Goal: Task Accomplishment & Management: Use online tool/utility

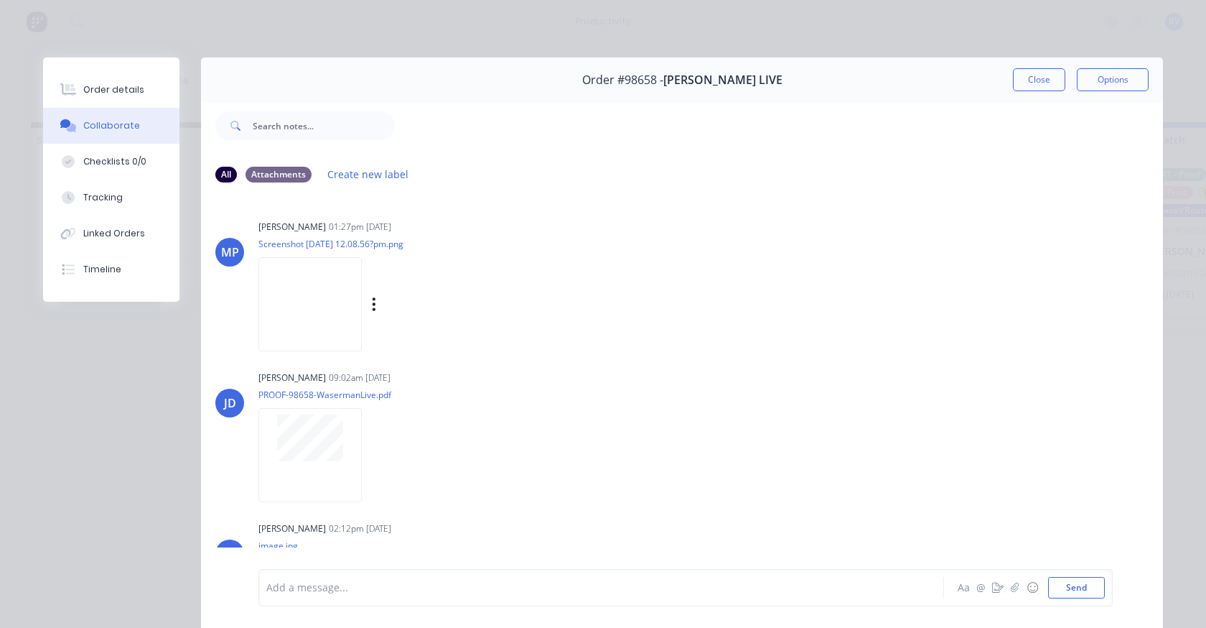
click at [297, 315] on img at bounding box center [309, 304] width 103 height 94
click at [322, 462] on div at bounding box center [309, 455] width 103 height 94
click at [1035, 69] on button "Close" at bounding box center [1039, 79] width 52 height 23
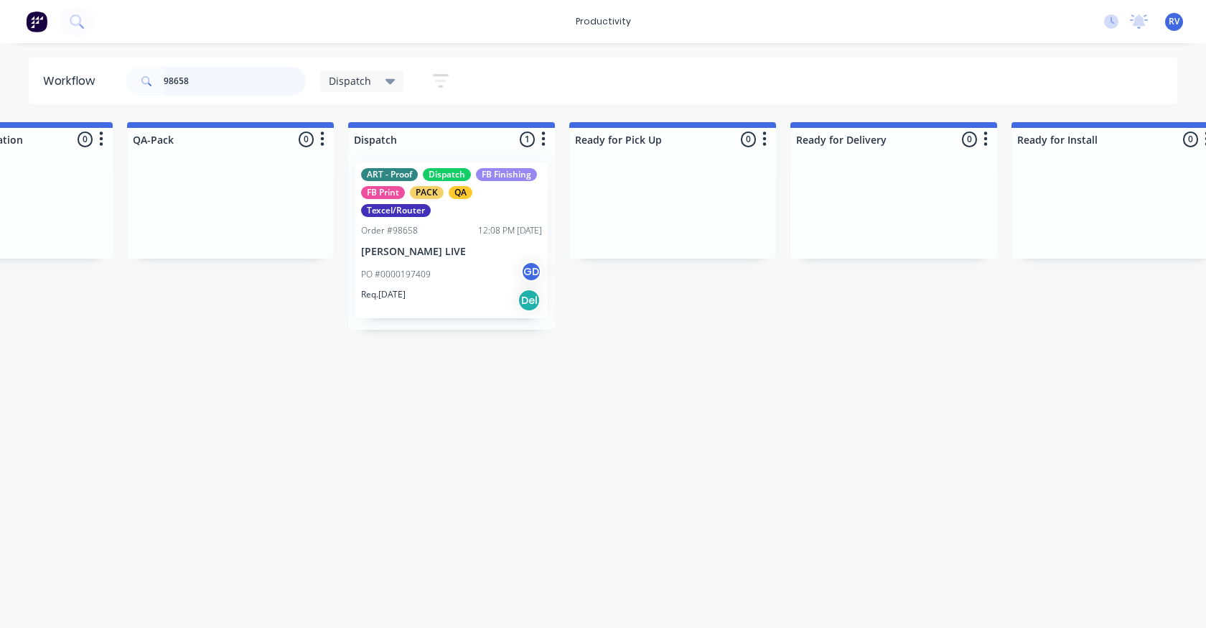
scroll to position [0, 889]
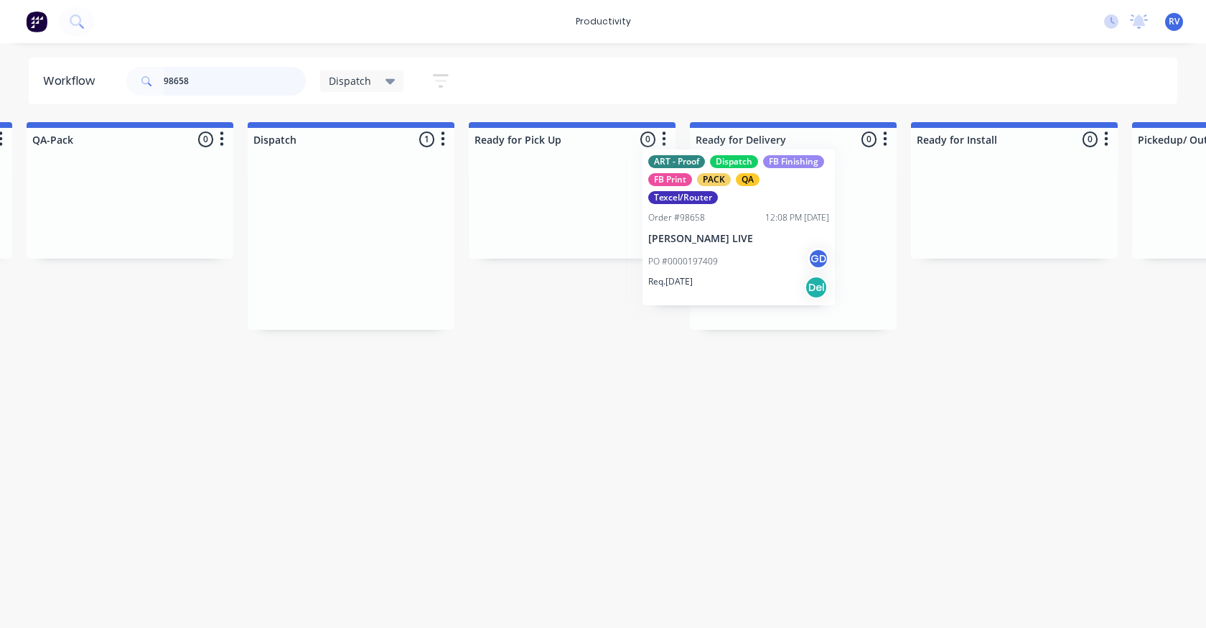
drag, startPoint x: 358, startPoint y: 238, endPoint x: 688, endPoint y: 198, distance: 332.6
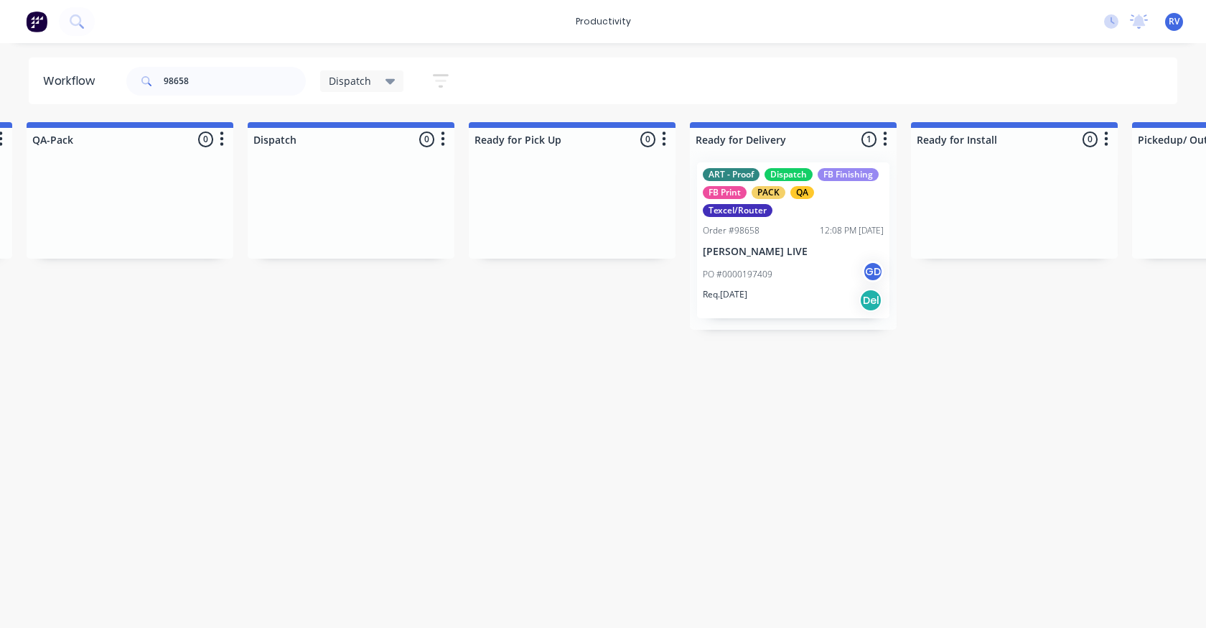
click at [354, 82] on span "Dispatch" at bounding box center [350, 80] width 42 height 15
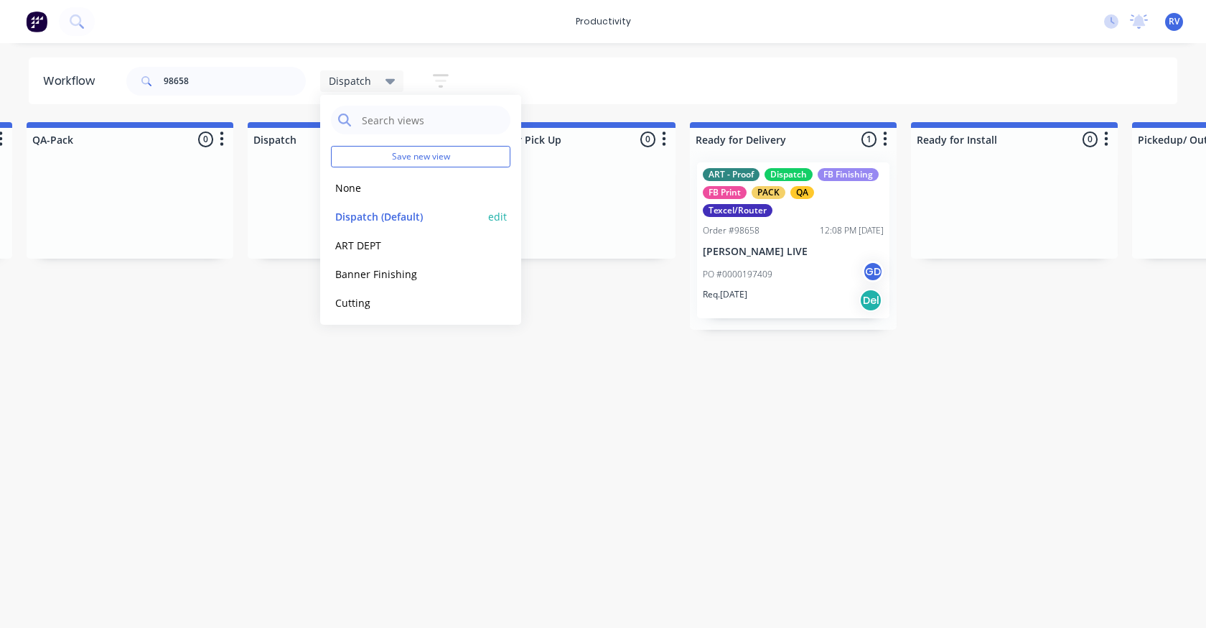
click at [355, 208] on button "Dispatch (Default)" at bounding box center [407, 216] width 153 height 17
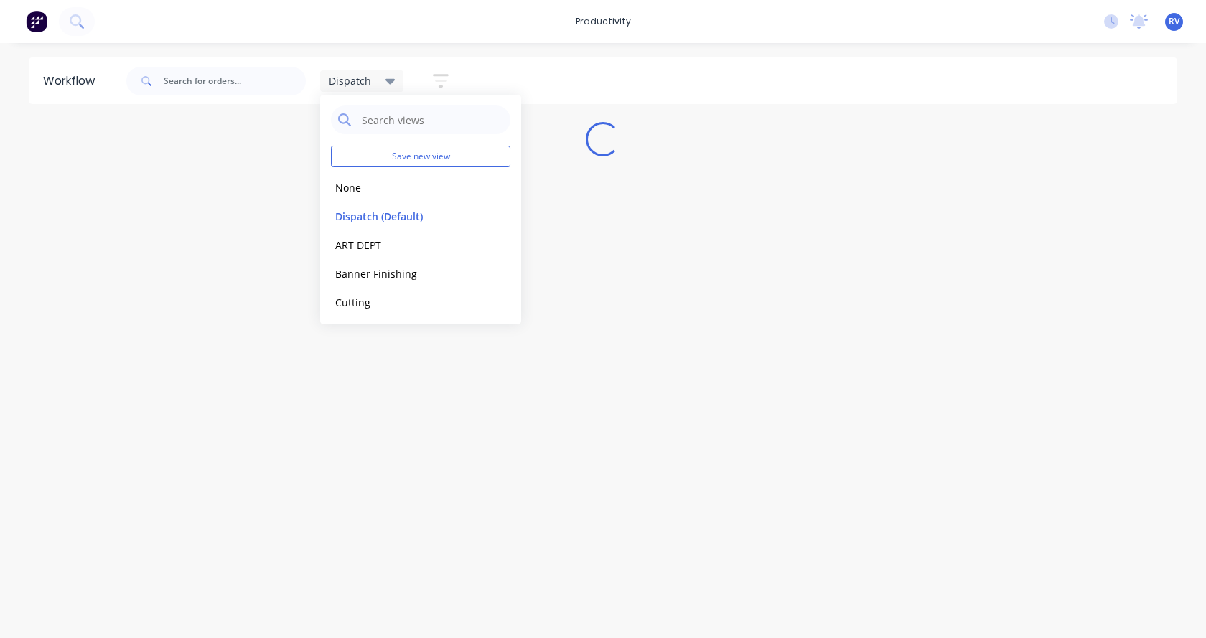
click at [219, 373] on div "Workflow Dispatch Save new view None edit Dispatch (Default) edit ART DEPT edit…" at bounding box center [603, 333] width 1206 height 552
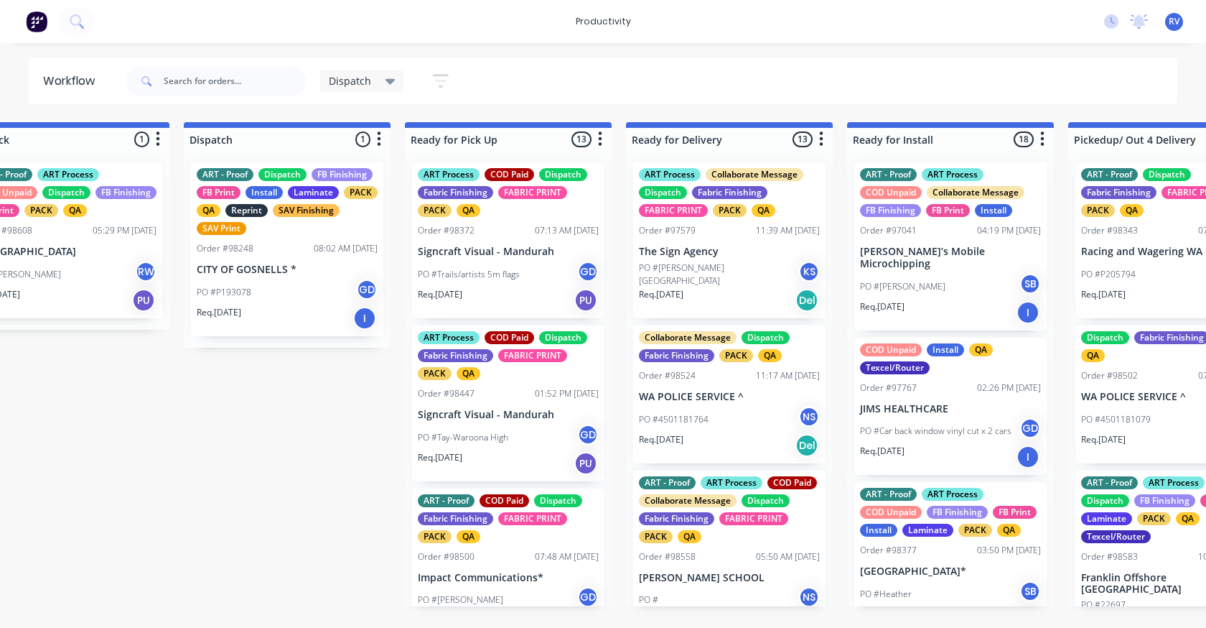
scroll to position [0, 899]
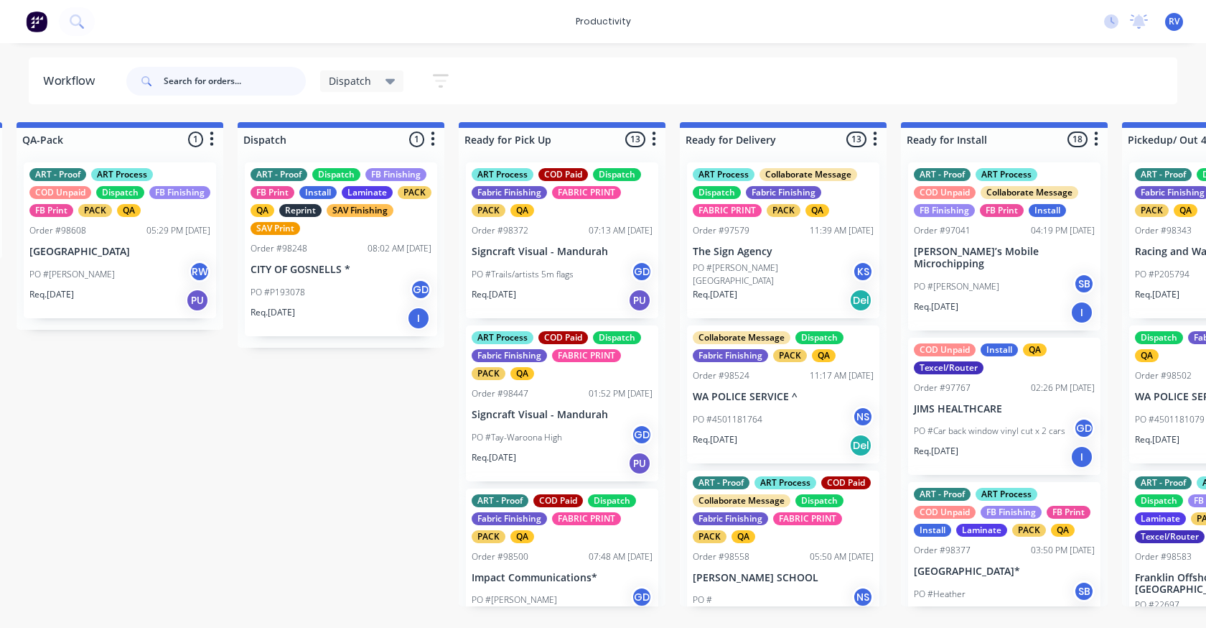
click at [241, 89] on input "text" at bounding box center [235, 81] width 142 height 29
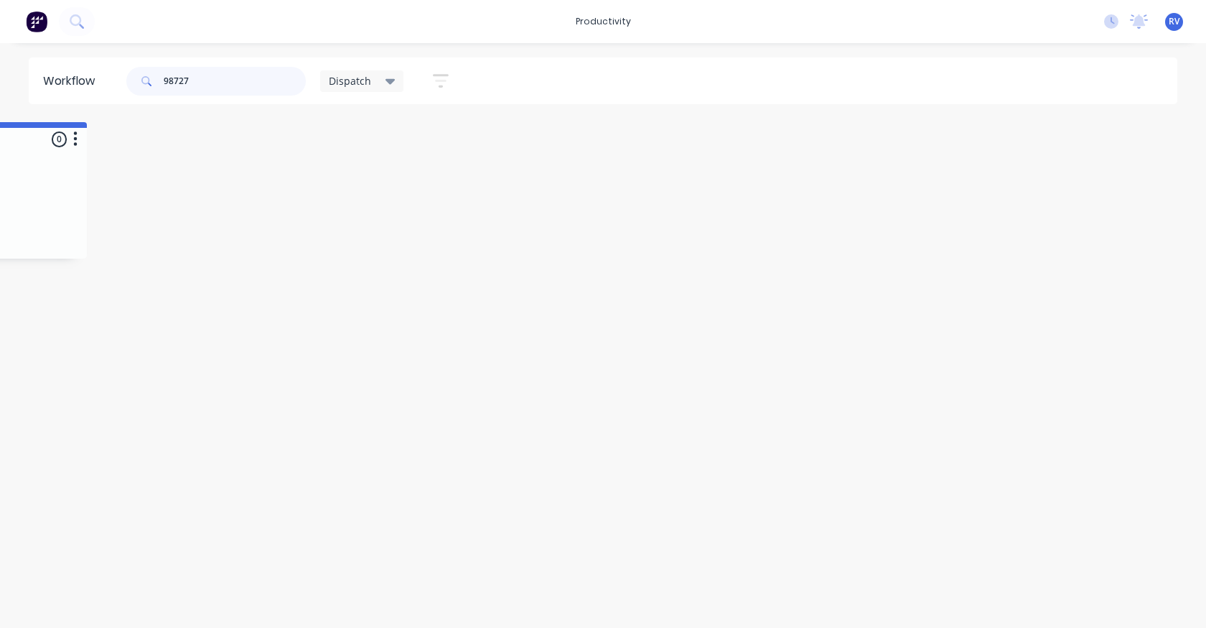
scroll to position [0, 2644]
type input "98727"
click at [337, 83] on span "Dispatch" at bounding box center [350, 80] width 42 height 15
drag, startPoint x: 351, startPoint y: 192, endPoint x: 277, endPoint y: 170, distance: 77.2
click at [350, 192] on button "None" at bounding box center [407, 188] width 153 height 17
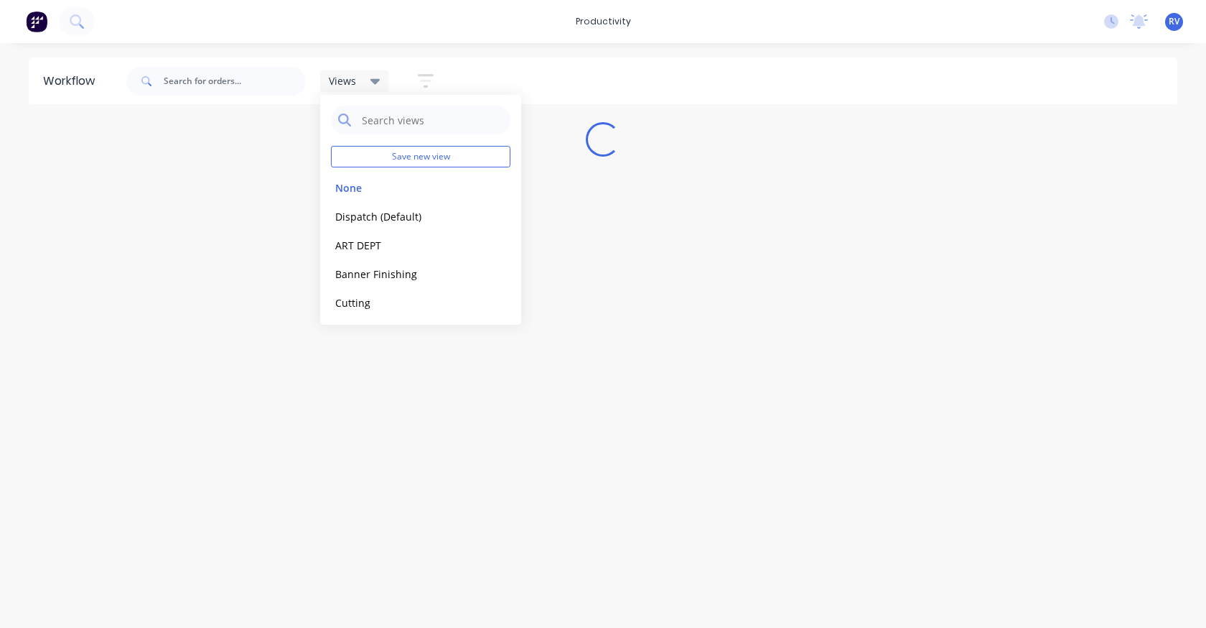
scroll to position [0, 0]
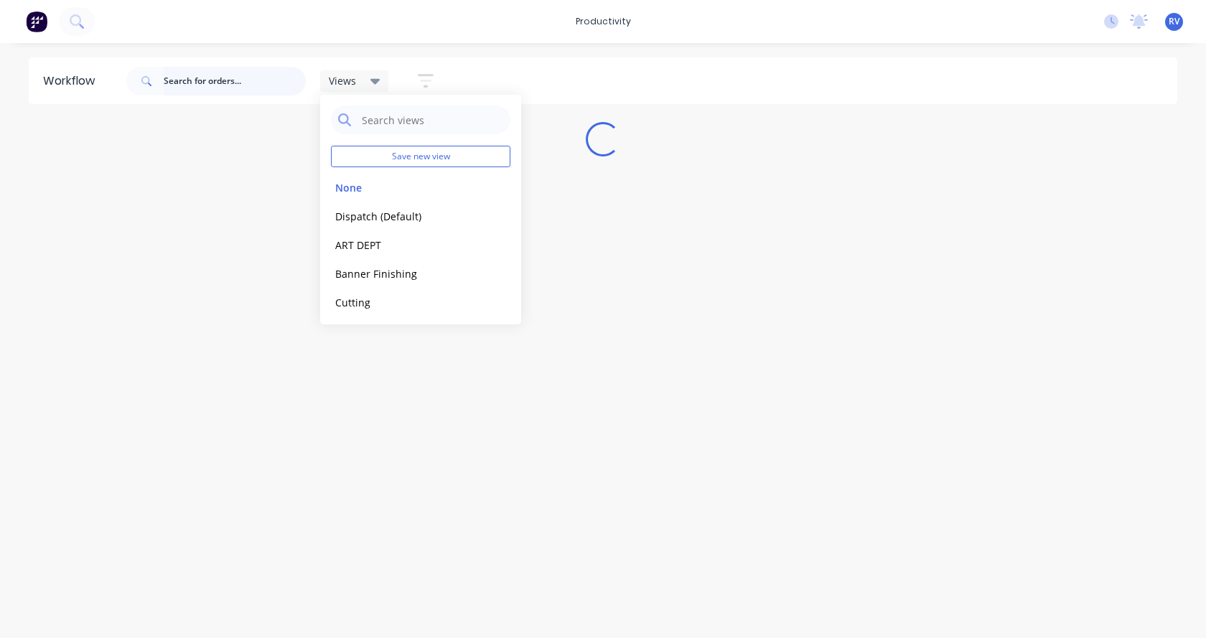
click at [205, 87] on input "text" at bounding box center [235, 81] width 142 height 29
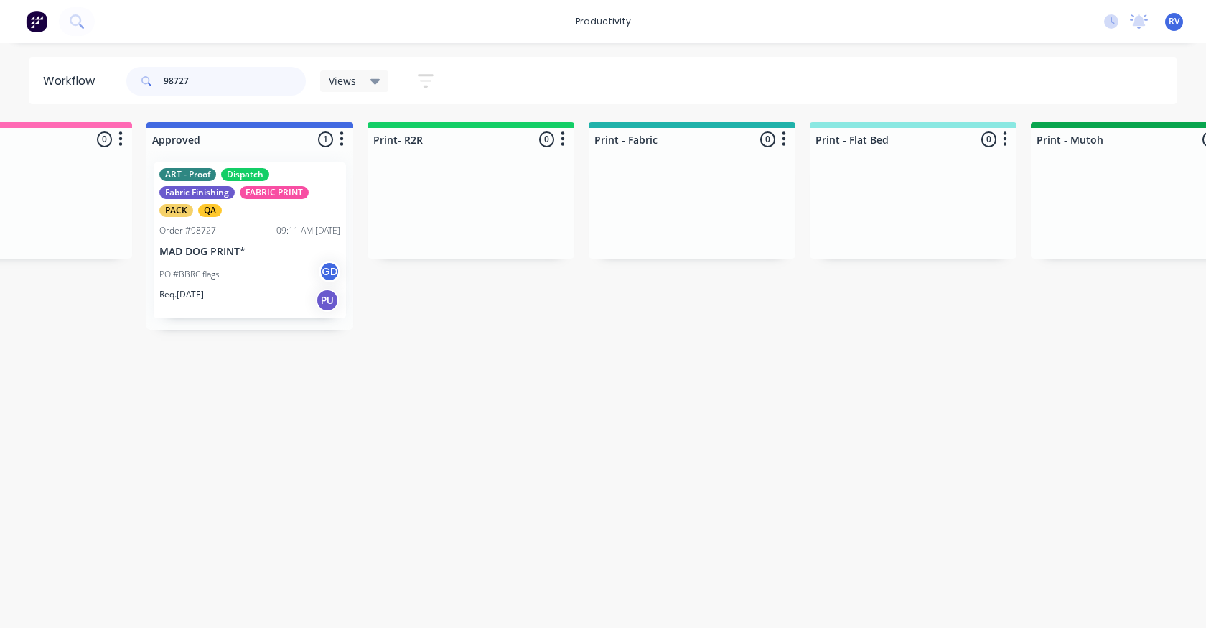
scroll to position [0, 1386]
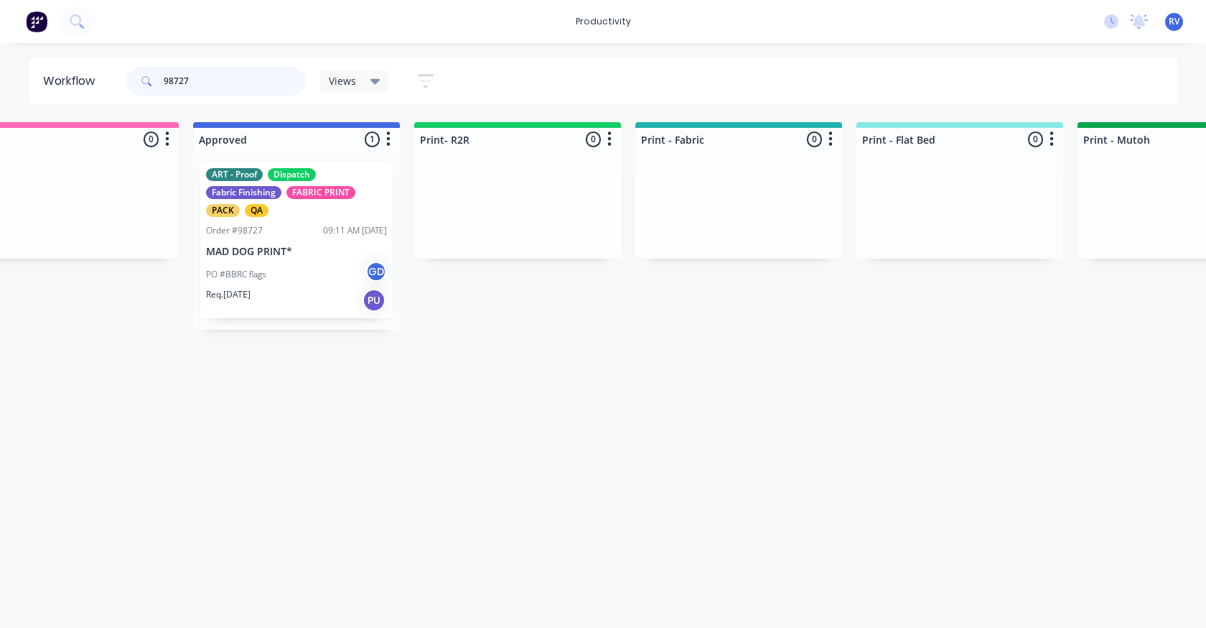
type input "98727"
click at [276, 262] on div "PO #BBRC flags GD" at bounding box center [296, 274] width 181 height 27
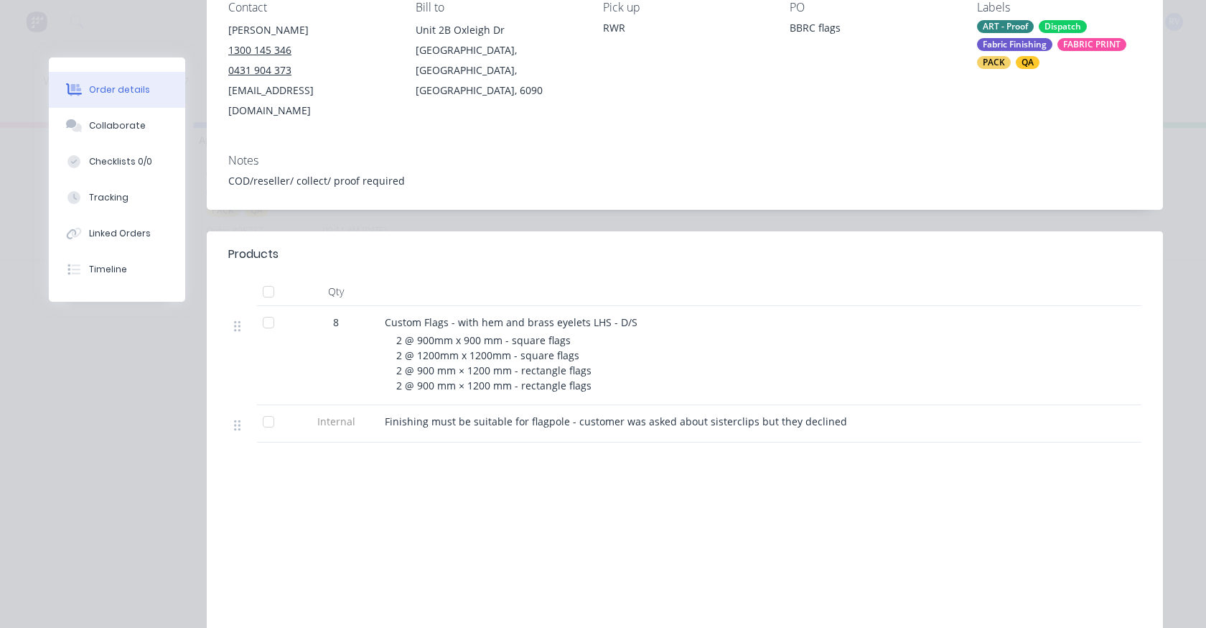
scroll to position [144, 0]
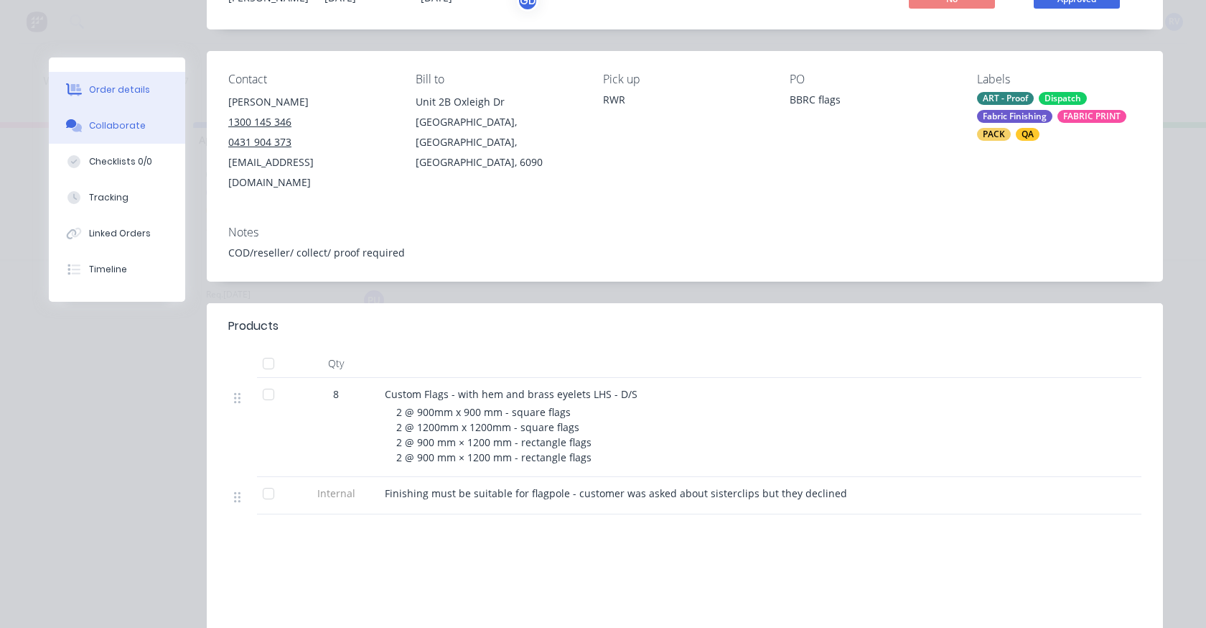
click at [112, 129] on div "Collaborate" at bounding box center [117, 125] width 57 height 13
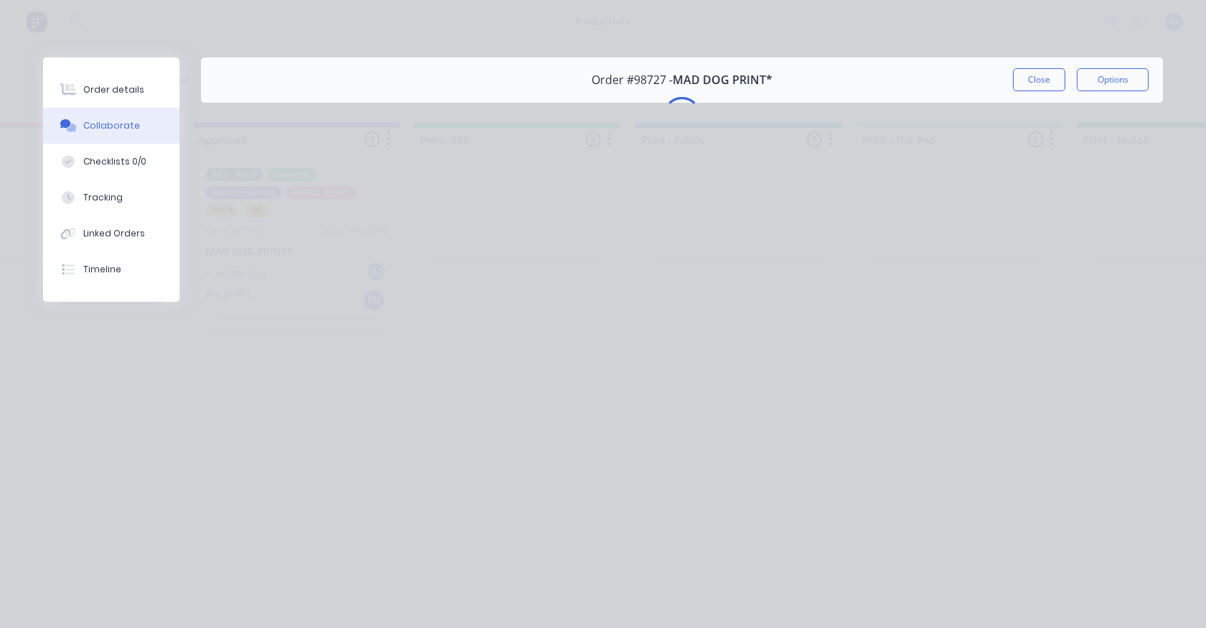
scroll to position [0, 0]
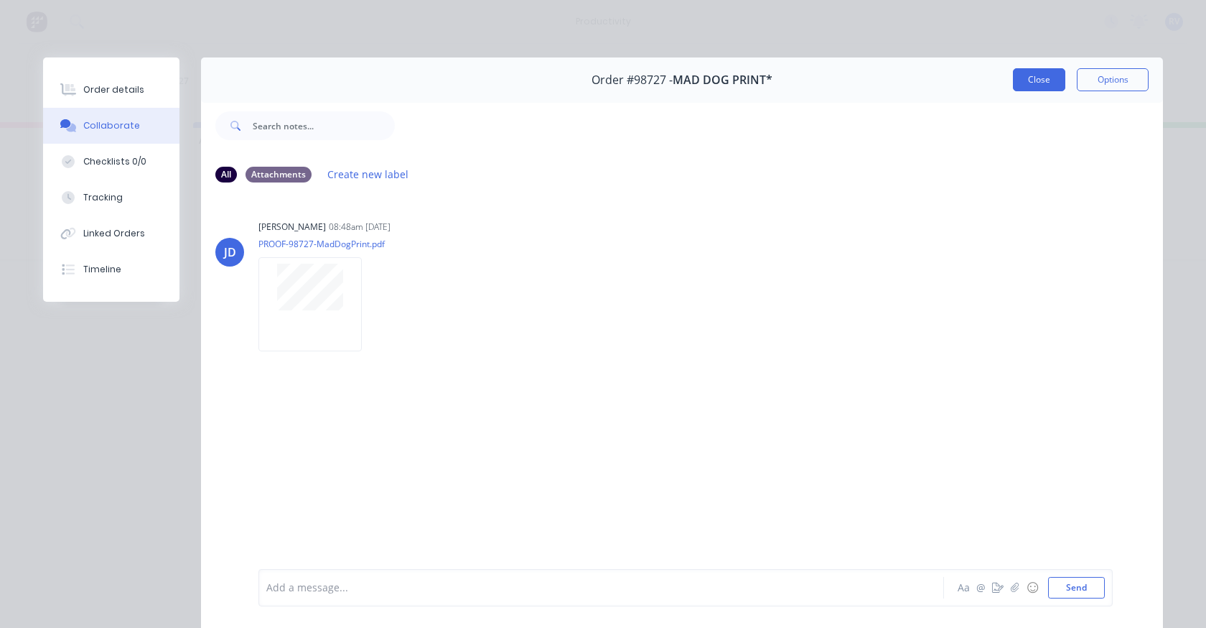
click at [1042, 80] on button "Close" at bounding box center [1039, 79] width 52 height 23
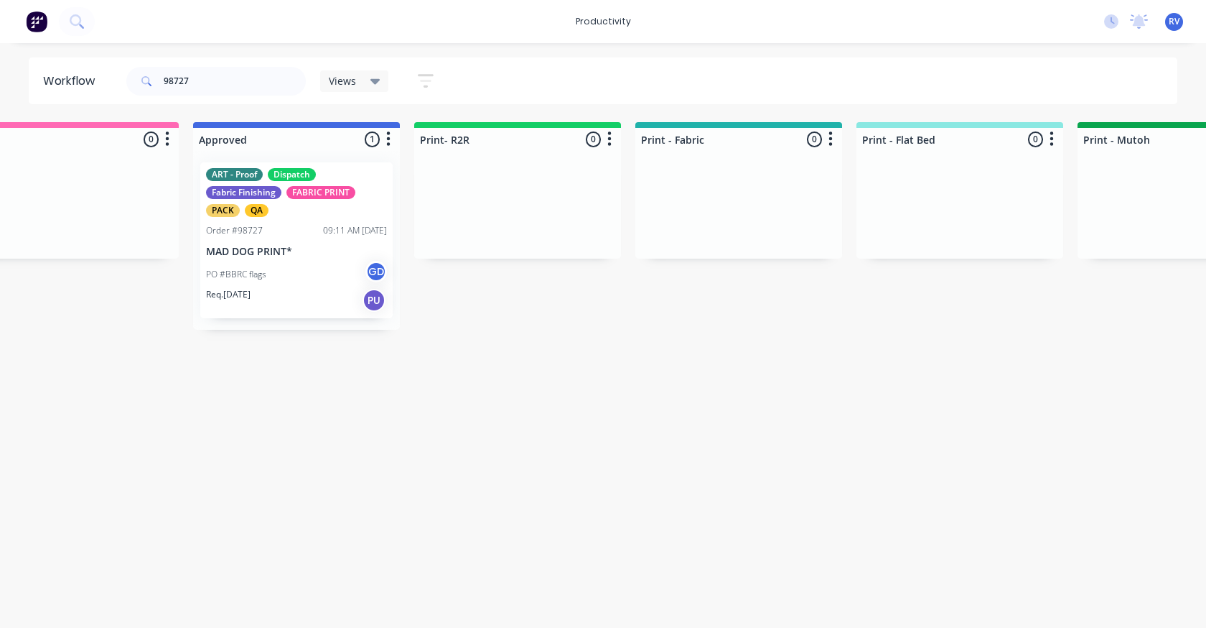
click at [327, 85] on div "Views" at bounding box center [354, 81] width 69 height 22
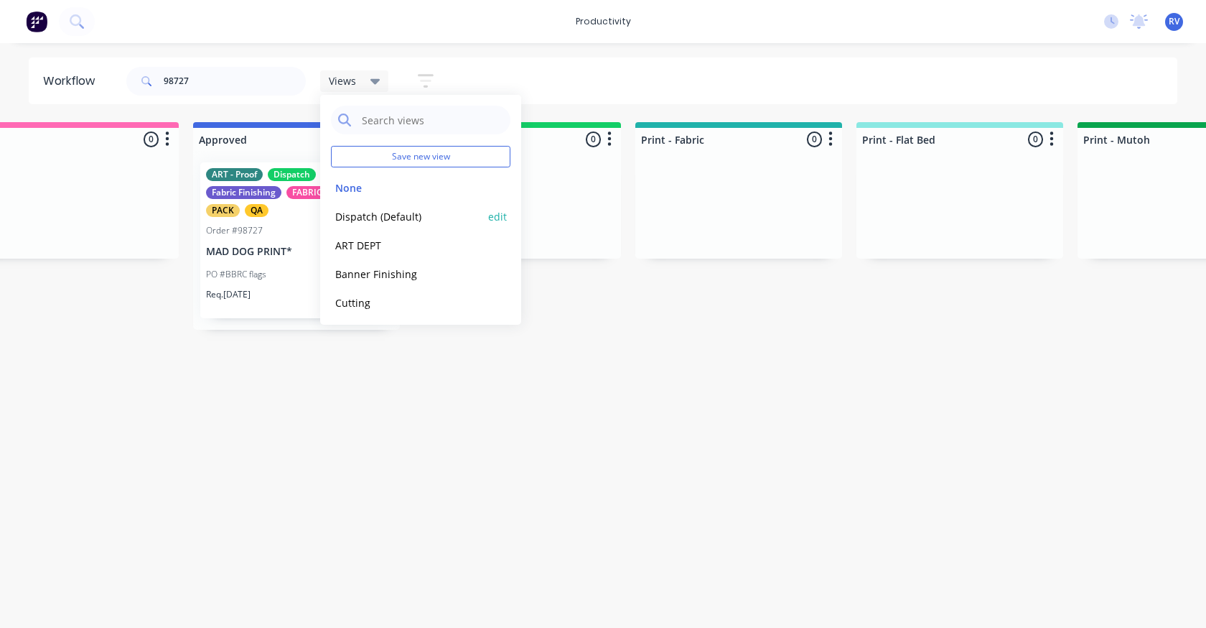
click at [366, 217] on button "Dispatch (Default)" at bounding box center [407, 216] width 153 height 17
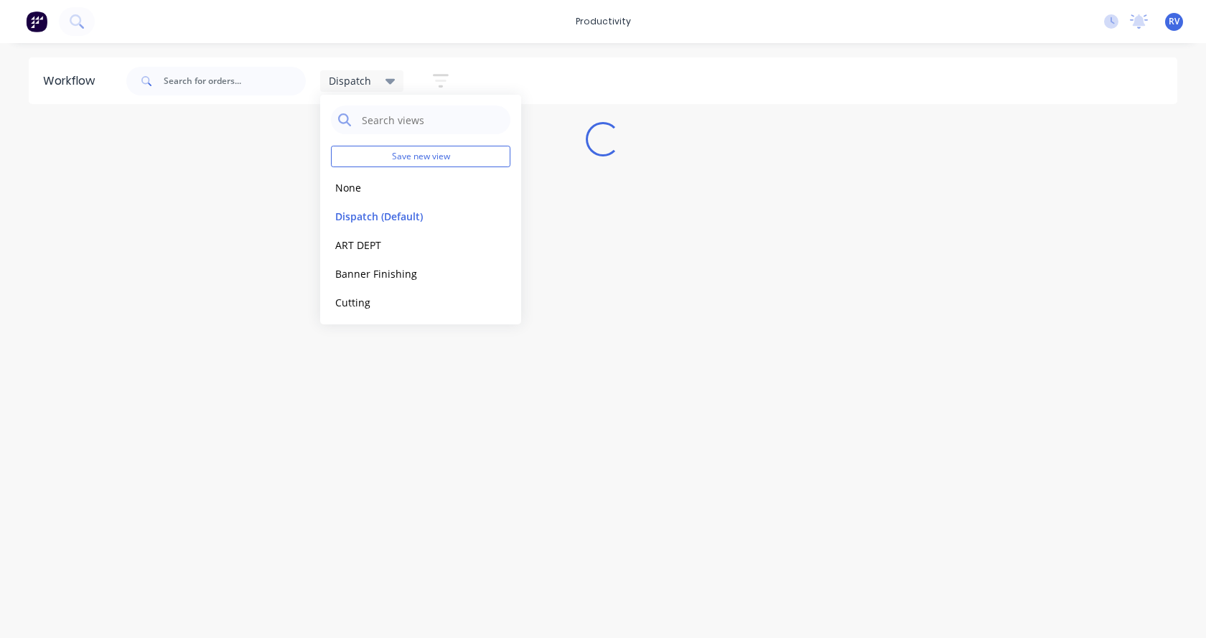
drag, startPoint x: 404, startPoint y: 430, endPoint x: 404, endPoint y: 420, distance: 10.1
click at [404, 422] on div "Workflow Dispatch Save new view None edit Dispatch (Default) edit ART DEPT edit…" at bounding box center [603, 333] width 1206 height 552
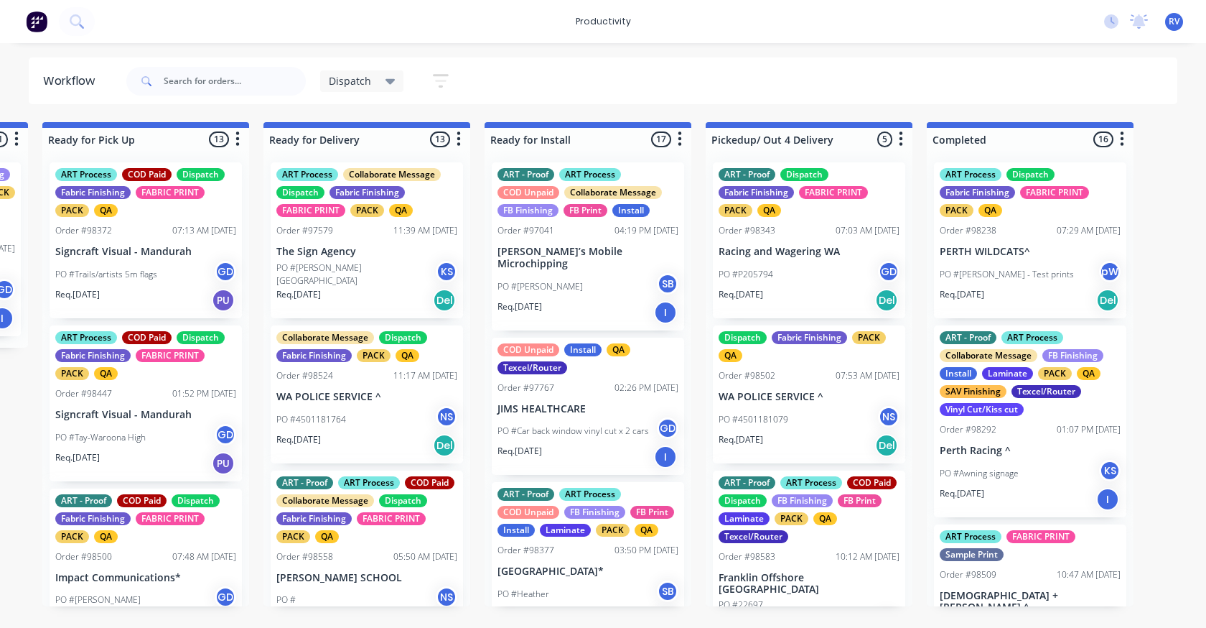
scroll to position [0, 1342]
